Goal: Navigation & Orientation: Find specific page/section

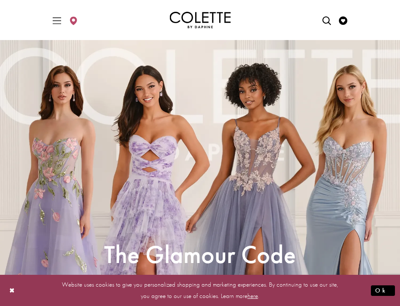
scroll to position [152, 0]
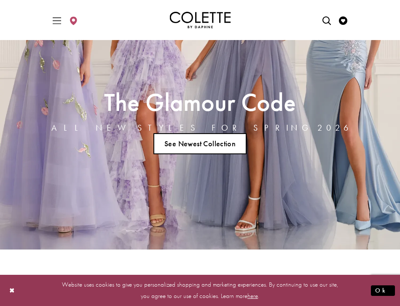
click at [222, 143] on link "See Newest Collection" at bounding box center [200, 143] width 94 height 21
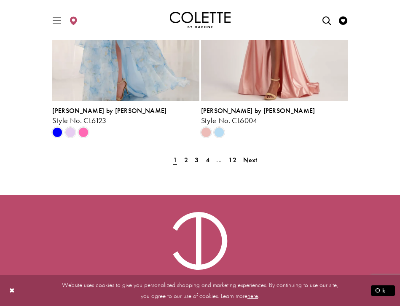
scroll to position [1950, 0]
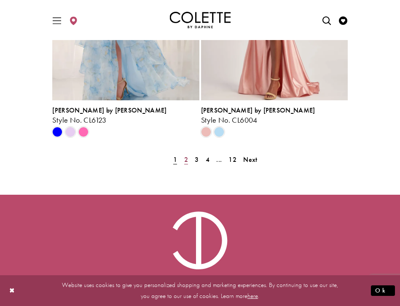
click at [186, 160] on span "2" at bounding box center [186, 159] width 4 height 9
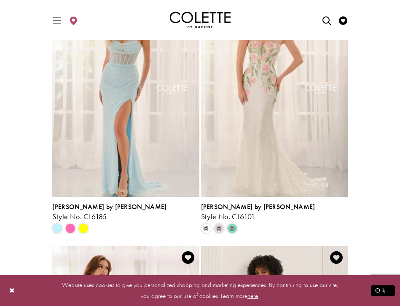
scroll to position [280, 0]
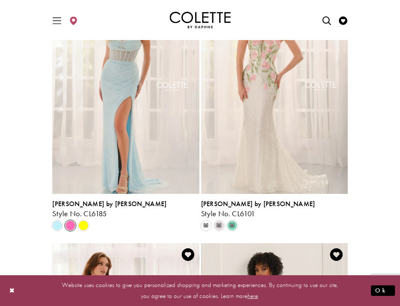
click at [71, 226] on span "Product List" at bounding box center [70, 225] width 10 height 10
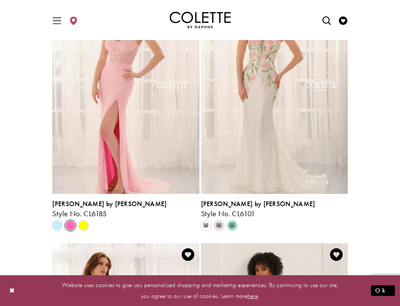
scroll to position [270, 0]
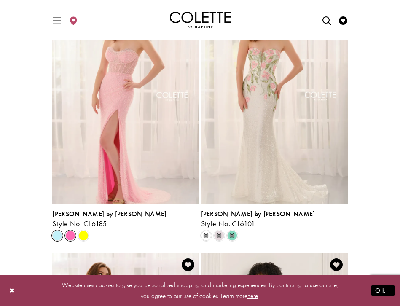
click at [56, 231] on span "Product List" at bounding box center [57, 236] width 10 height 10
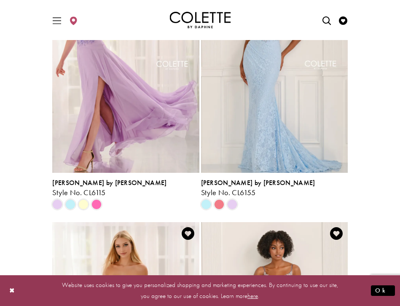
scroll to position [562, 0]
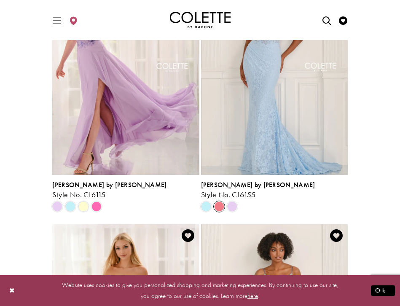
click at [218, 205] on span "Product List" at bounding box center [219, 206] width 10 height 10
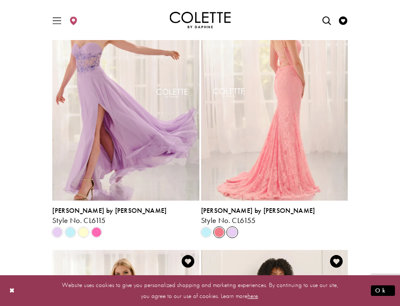
scroll to position [526, 0]
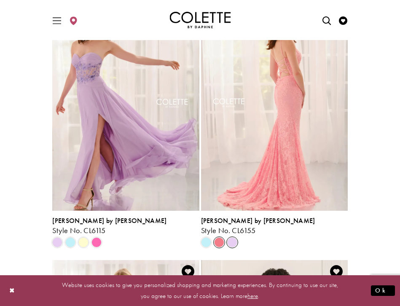
click at [232, 239] on span "Product List" at bounding box center [232, 242] width 10 height 10
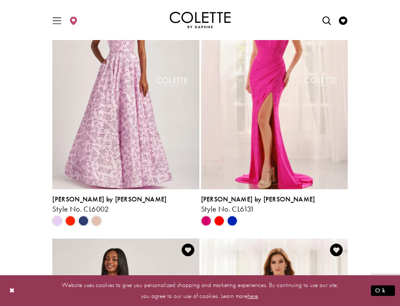
scroll to position [1108, 0]
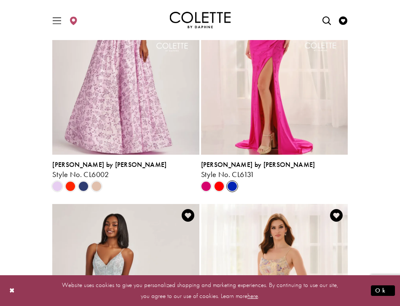
click at [231, 188] on span "Product List" at bounding box center [232, 186] width 10 height 10
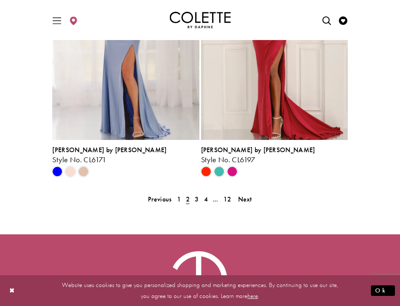
scroll to position [1911, 0]
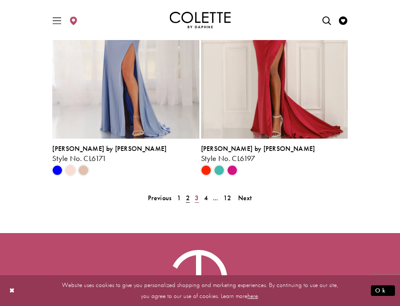
click at [193, 199] on link "3" at bounding box center [196, 198] width 9 height 12
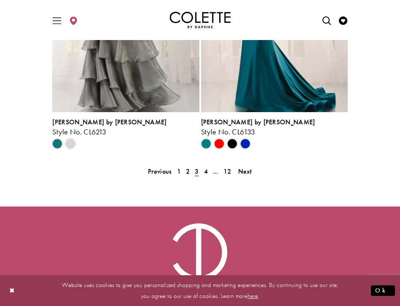
scroll to position [1941, 0]
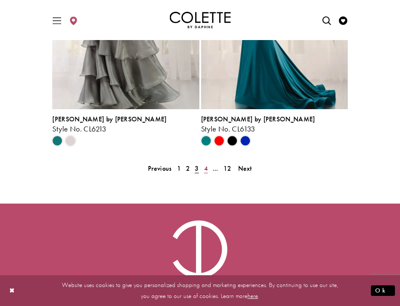
click at [204, 169] on span "4" at bounding box center [206, 168] width 4 height 9
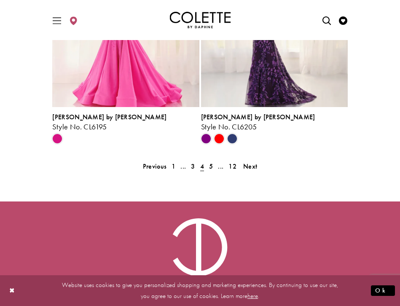
scroll to position [1972, 0]
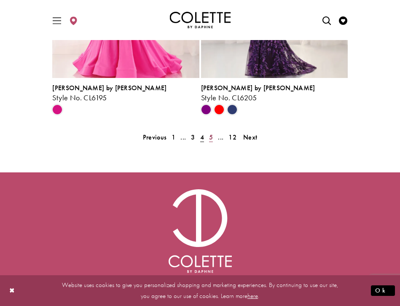
click at [209, 138] on span "5" at bounding box center [211, 137] width 4 height 9
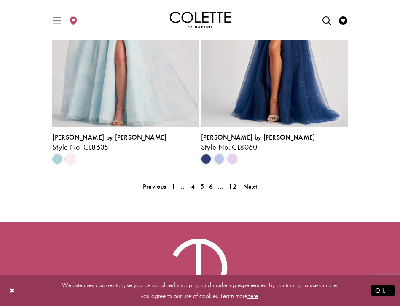
scroll to position [1971, 0]
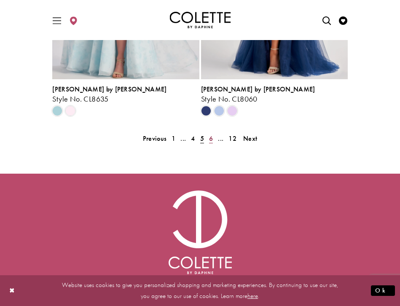
click at [212, 139] on span "6" at bounding box center [211, 138] width 4 height 9
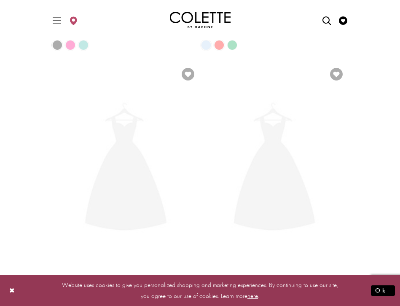
scroll to position [221, 0]
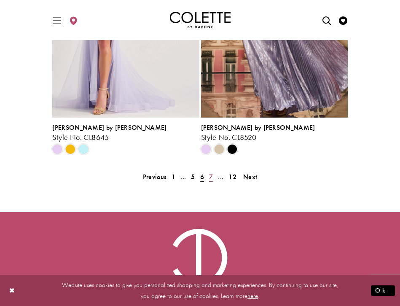
click at [209, 176] on span "7" at bounding box center [211, 176] width 4 height 9
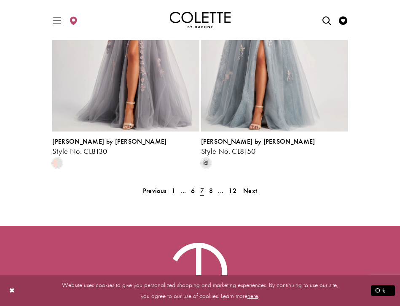
scroll to position [2060, 0]
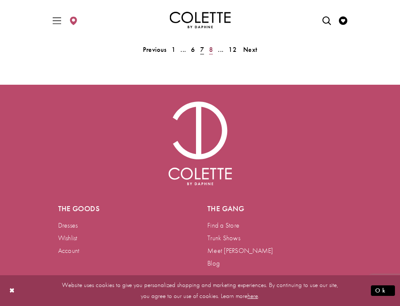
click at [209, 48] on span "8" at bounding box center [211, 49] width 4 height 9
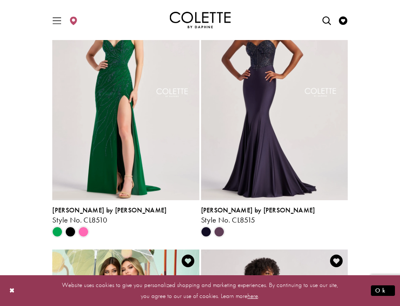
scroll to position [1347, 0]
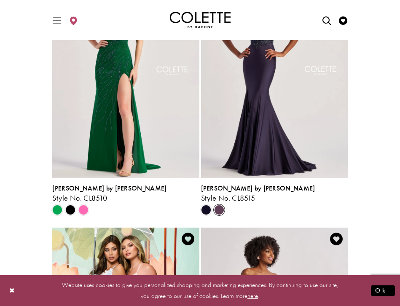
click at [215, 210] on span "Product List" at bounding box center [219, 210] width 10 height 10
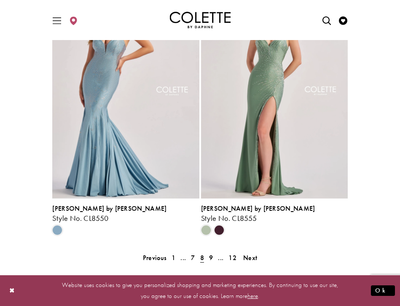
scroll to position [2037, 0]
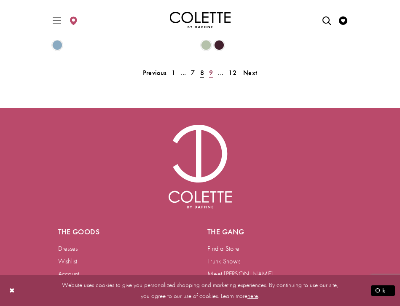
click at [212, 73] on span "9" at bounding box center [211, 72] width 4 height 9
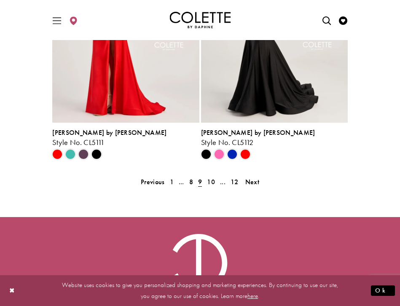
scroll to position [1930, 0]
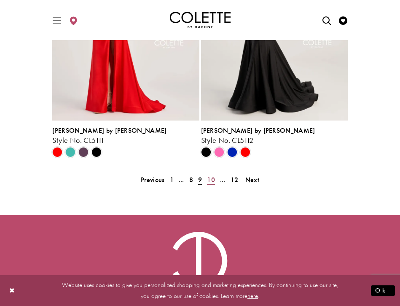
click at [210, 177] on span "10" at bounding box center [211, 179] width 8 height 9
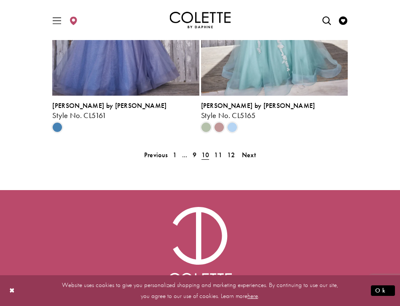
scroll to position [1956, 0]
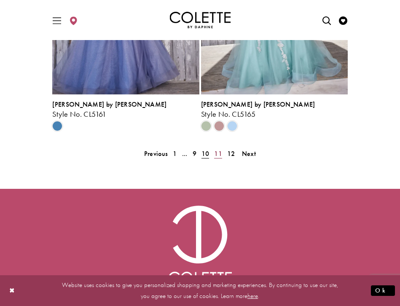
click at [217, 157] on span "11" at bounding box center [218, 153] width 8 height 9
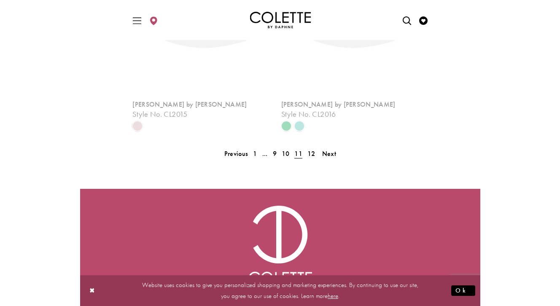
scroll to position [221, 0]
